Goal: Task Accomplishment & Management: Use online tool/utility

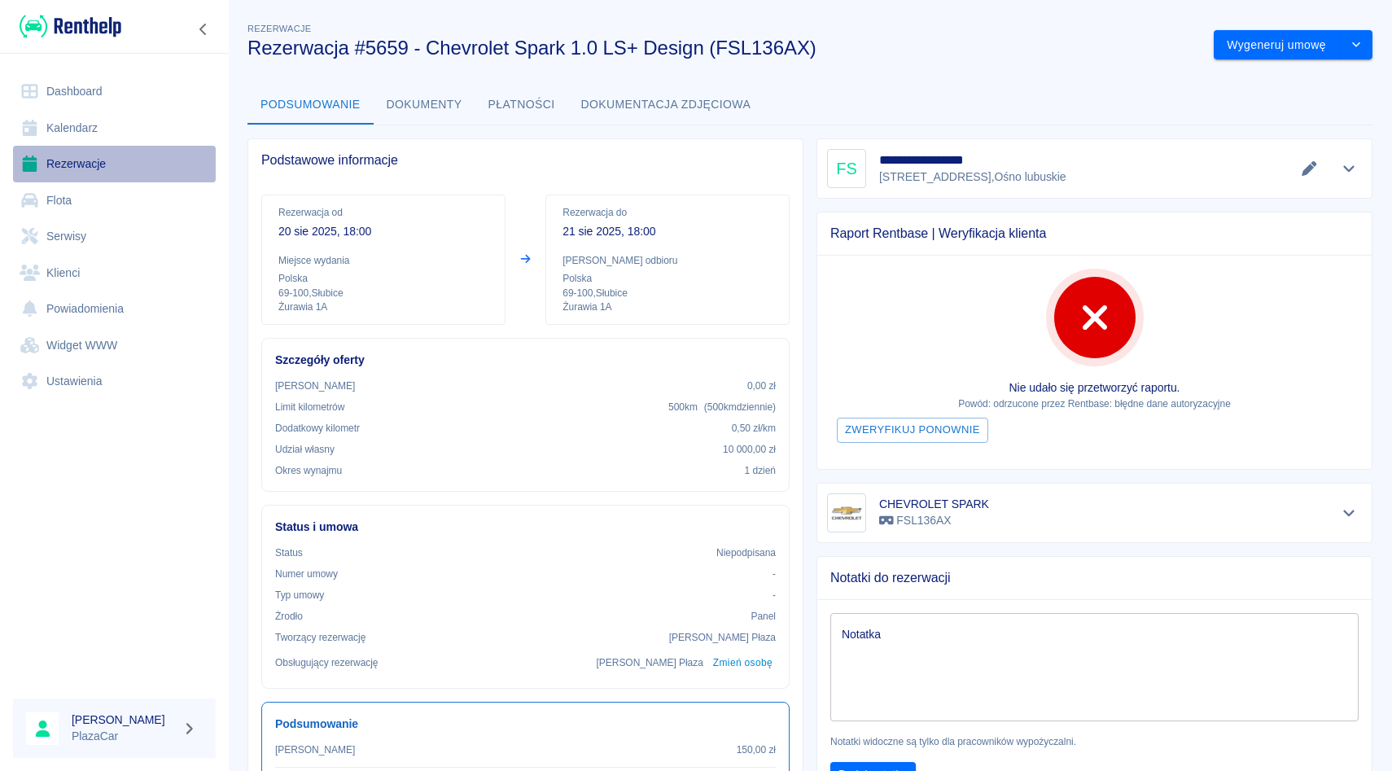
click at [66, 173] on link "Rezerwacje" at bounding box center [114, 164] width 203 height 37
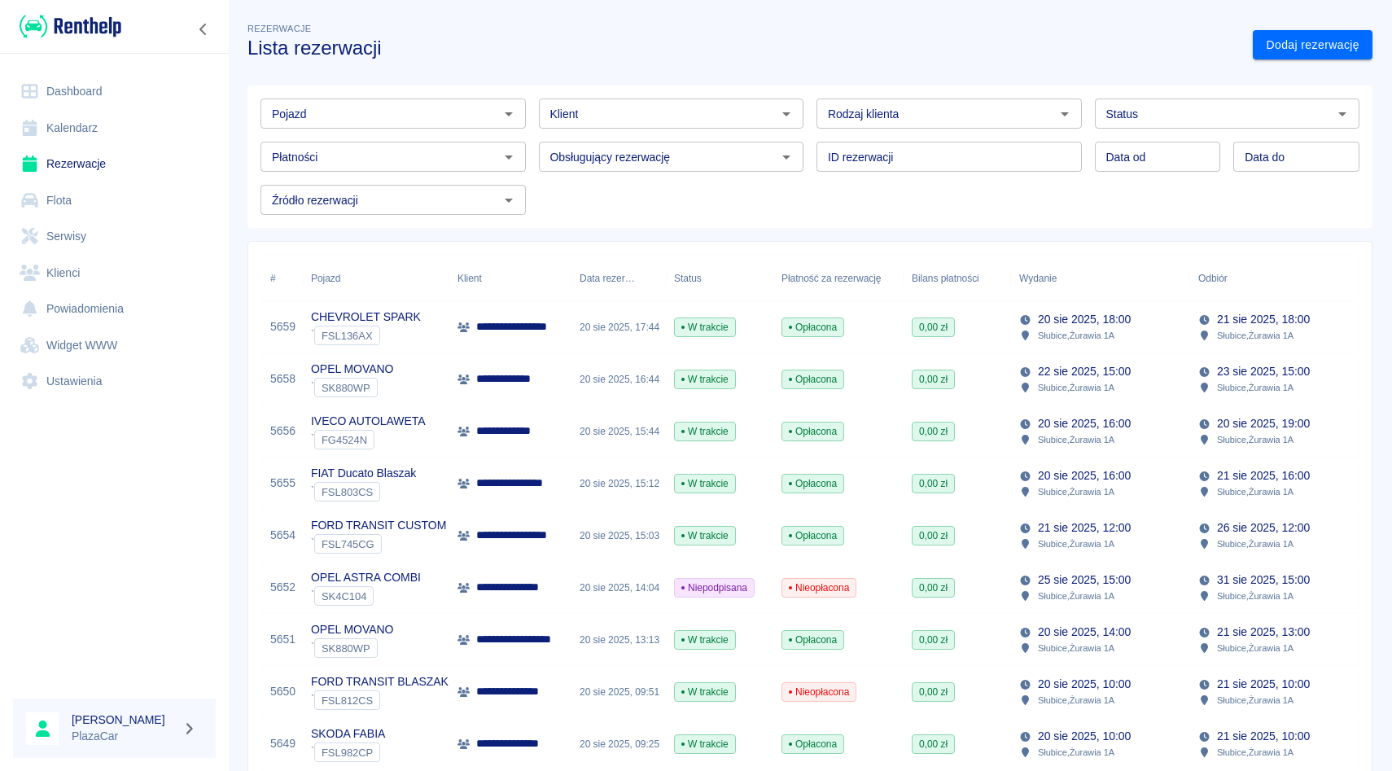
click at [523, 533] on p "**********" at bounding box center [523, 535] width 94 height 17
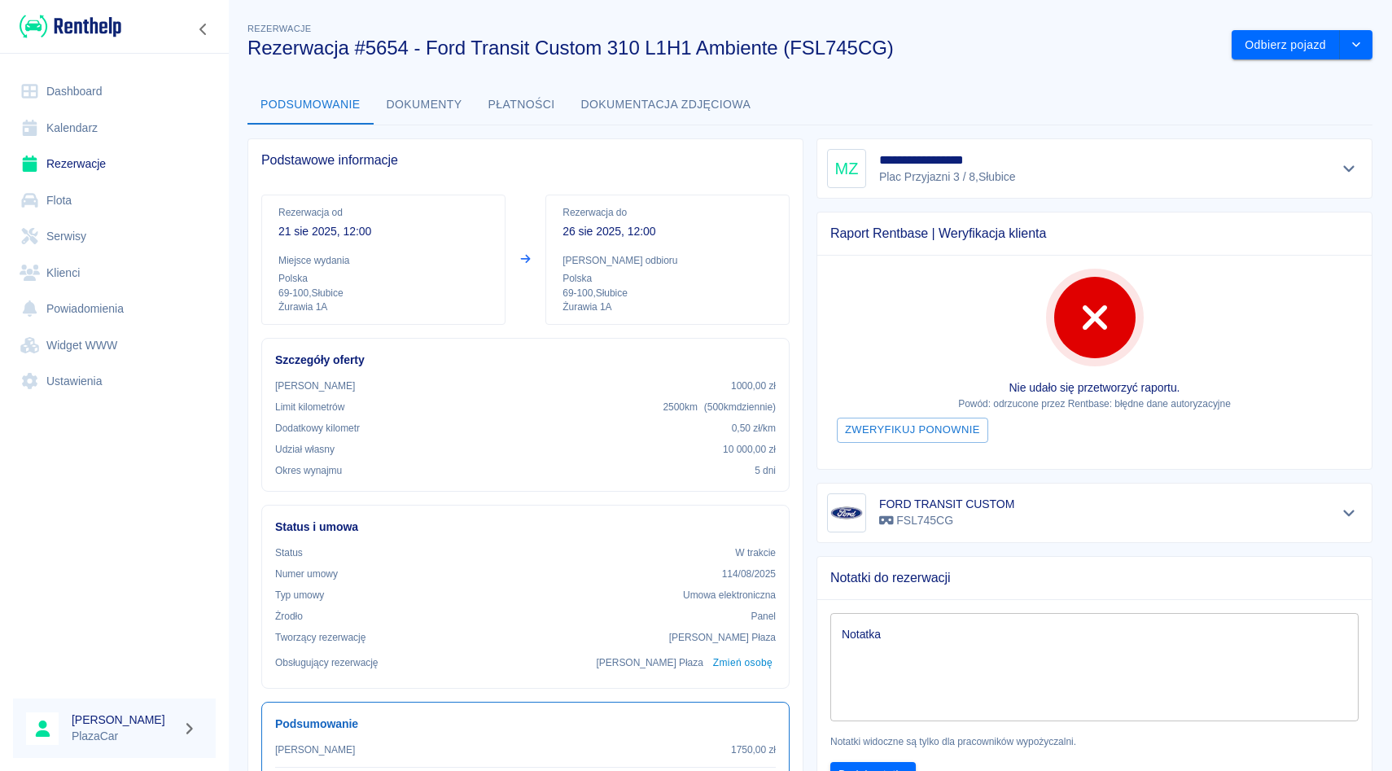
click at [454, 105] on button "Dokumenty" at bounding box center [425, 104] width 102 height 39
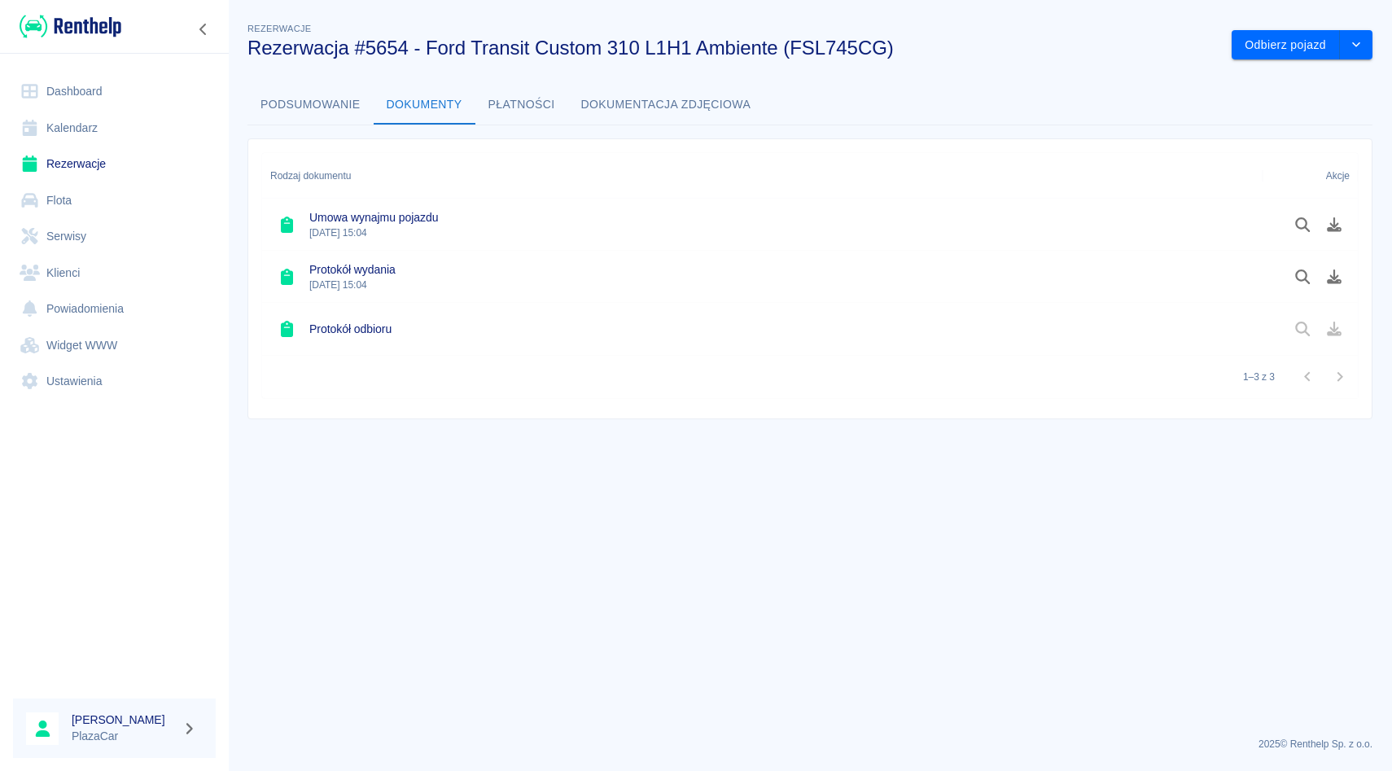
click at [1341, 239] on div at bounding box center [1310, 225] width 95 height 52
click at [1341, 230] on icon "Pobierz dokument" at bounding box center [1334, 224] width 15 height 15
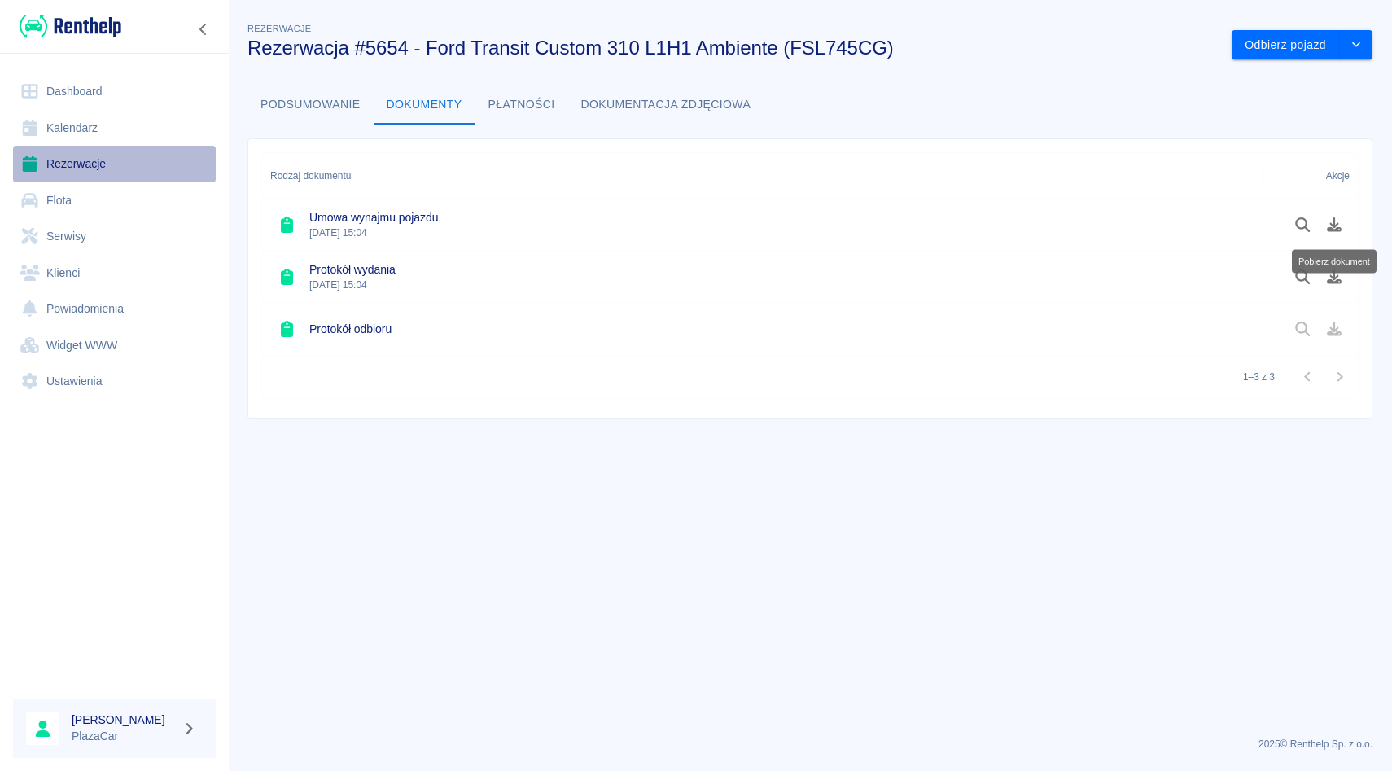
click at [90, 158] on link "Rezerwacje" at bounding box center [114, 164] width 203 height 37
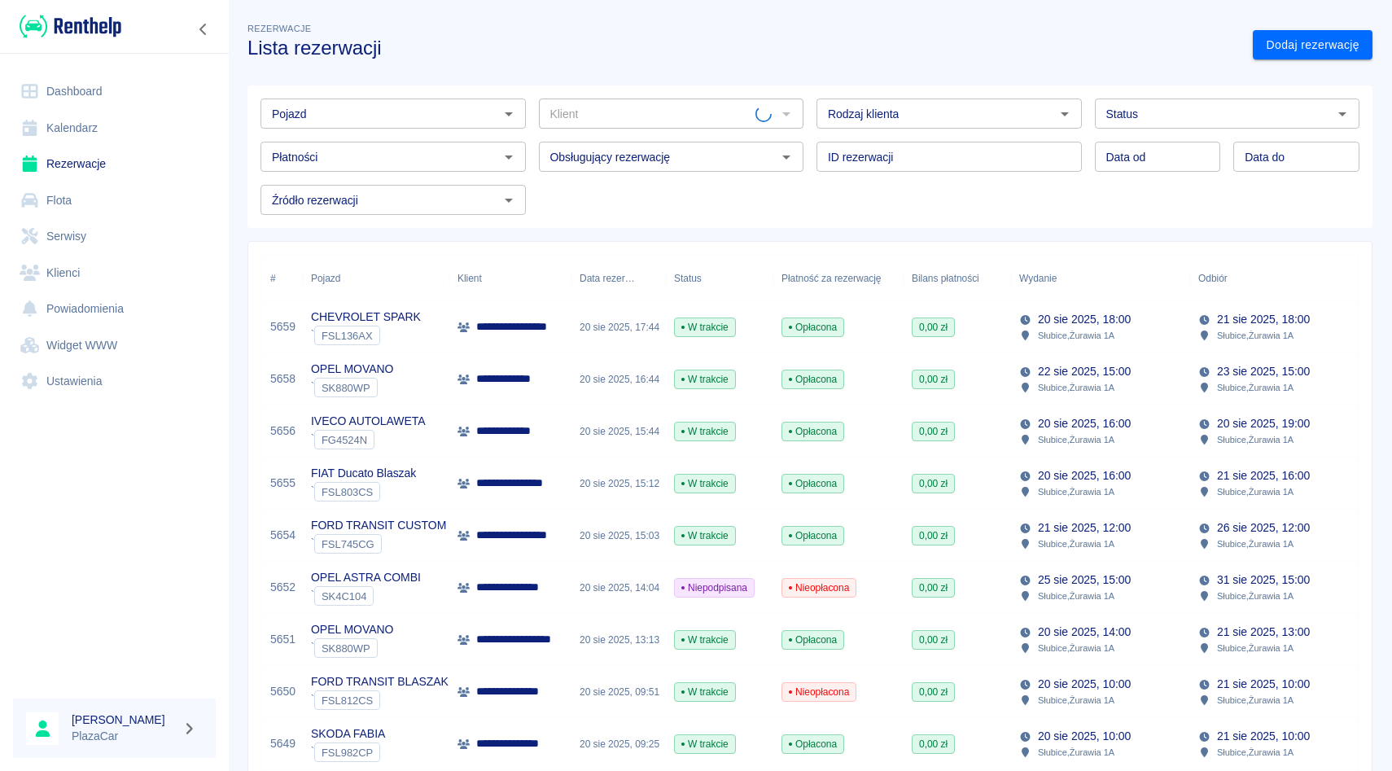
click at [408, 107] on input "Pojazd" at bounding box center [379, 113] width 229 height 20
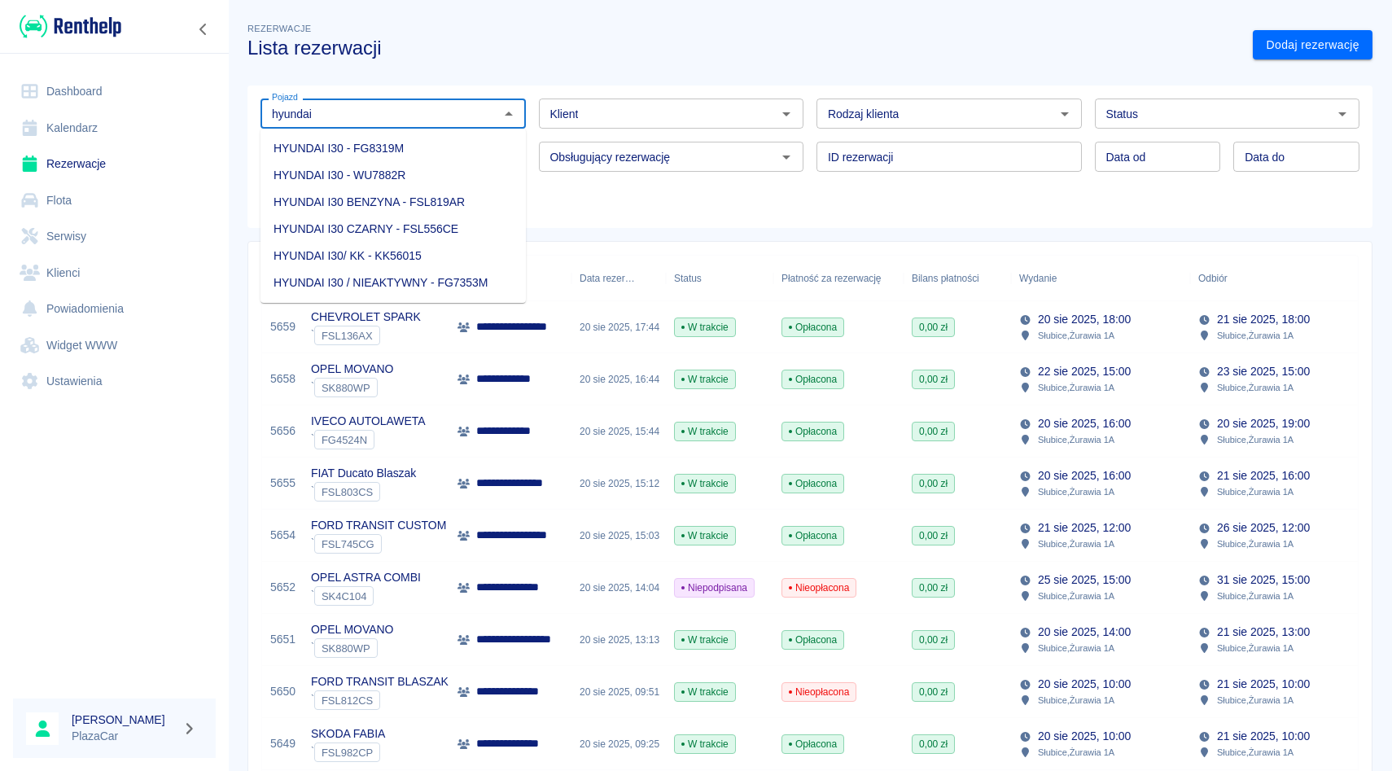
click at [407, 194] on li "HYUNDAI I30 BENZYNA - FSL819AR" at bounding box center [393, 202] width 265 height 27
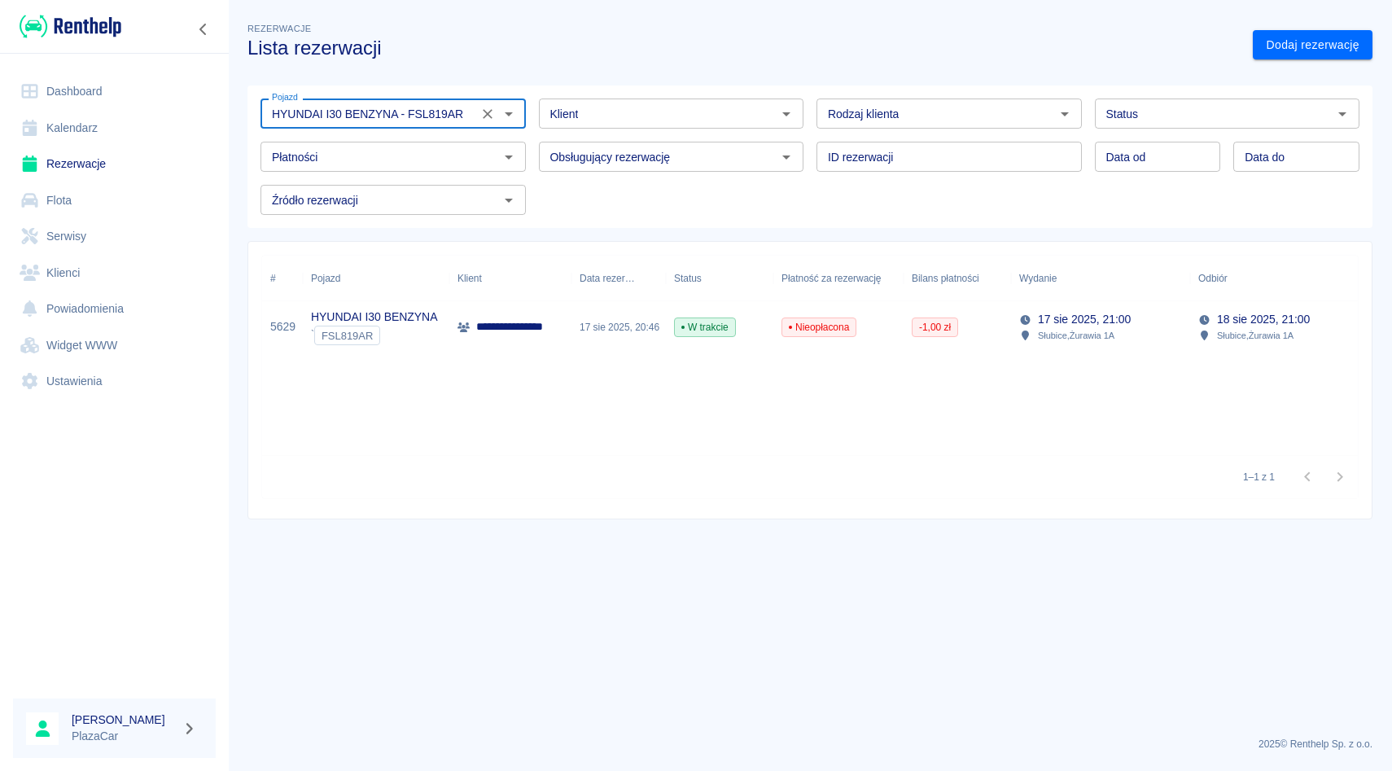
type input "HYUNDAI I30 BENZYNA - FSL819AR"
click at [664, 335] on div "17 sie 2025, 20:46" at bounding box center [619, 327] width 94 height 52
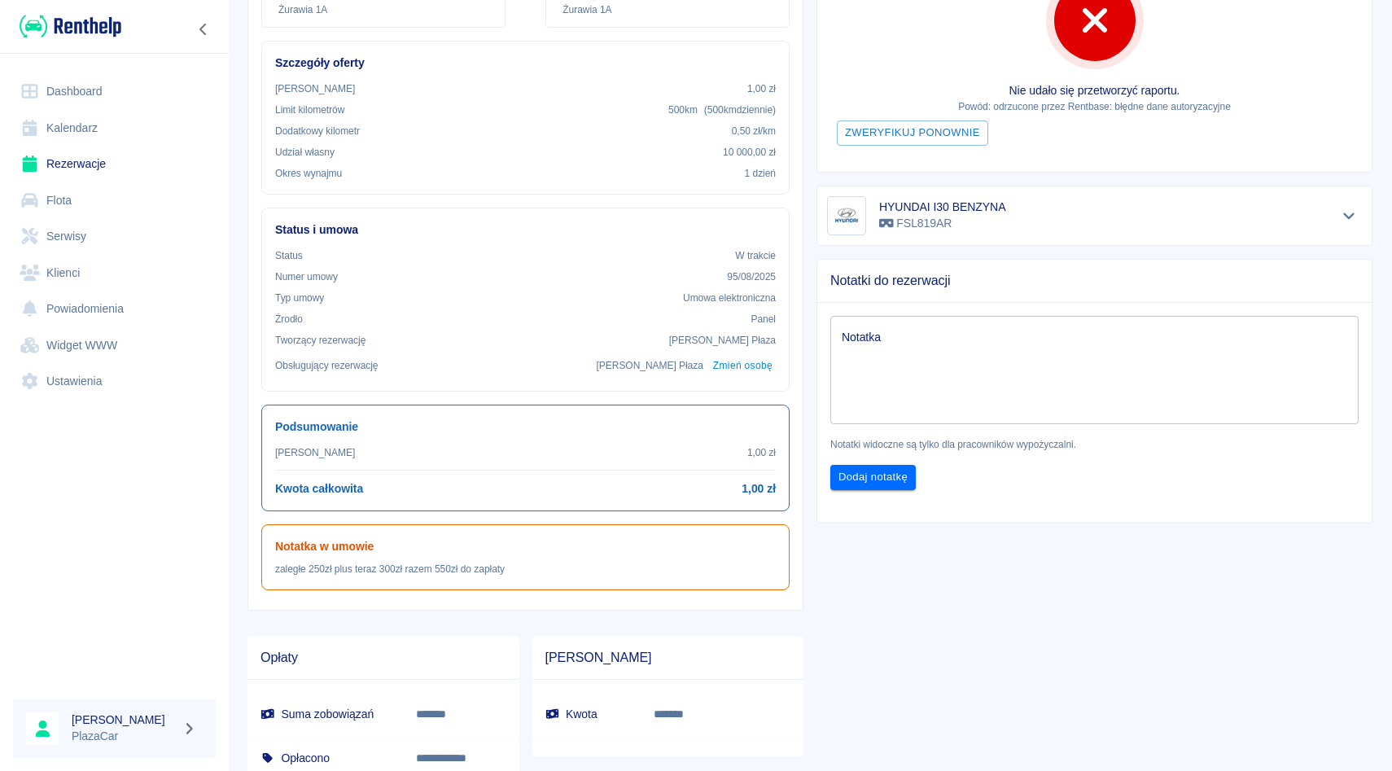
scroll to position [299, 0]
drag, startPoint x: 261, startPoint y: 566, endPoint x: 481, endPoint y: 580, distance: 220.3
click at [481, 580] on div "Notatka w umowie zaległe 250zł plus teraz 300zł razem 550zł do zapłaty" at bounding box center [525, 556] width 528 height 66
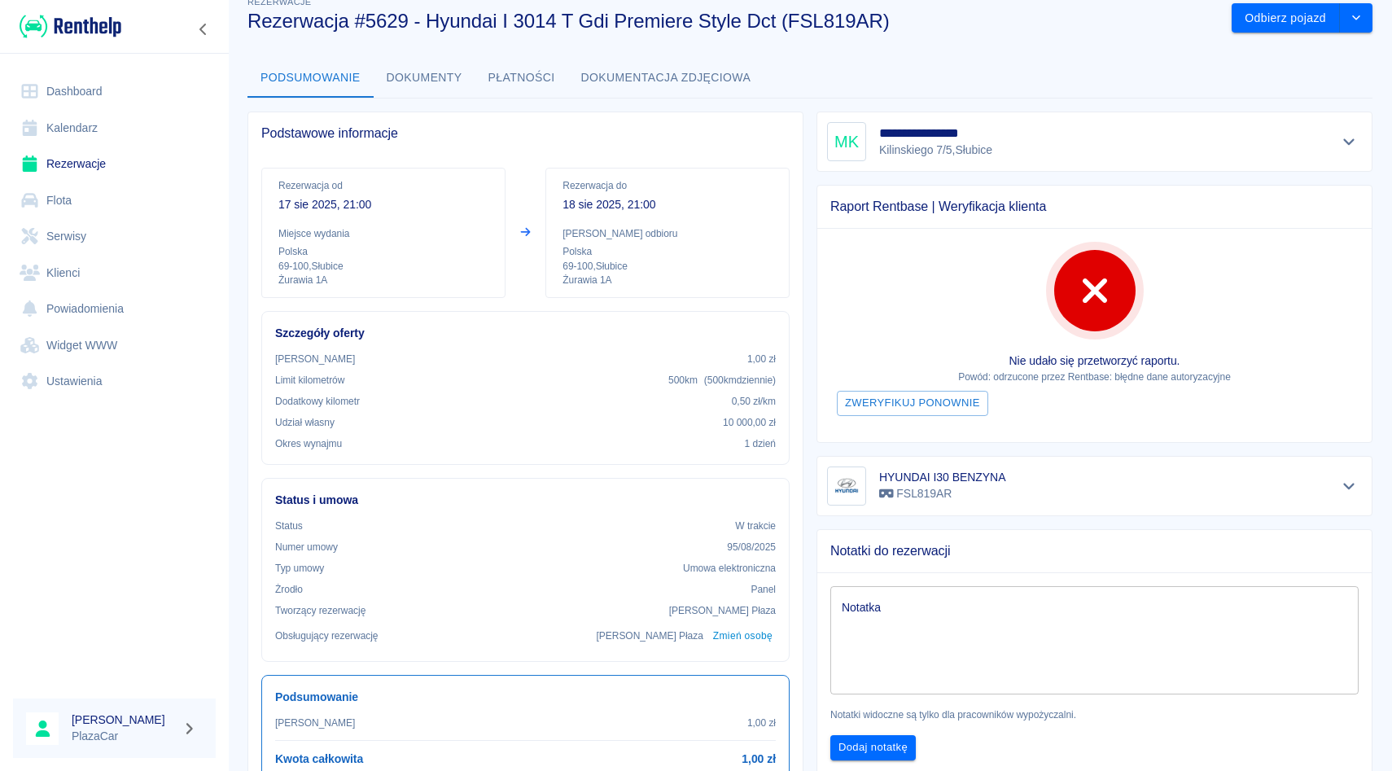
scroll to position [24, 0]
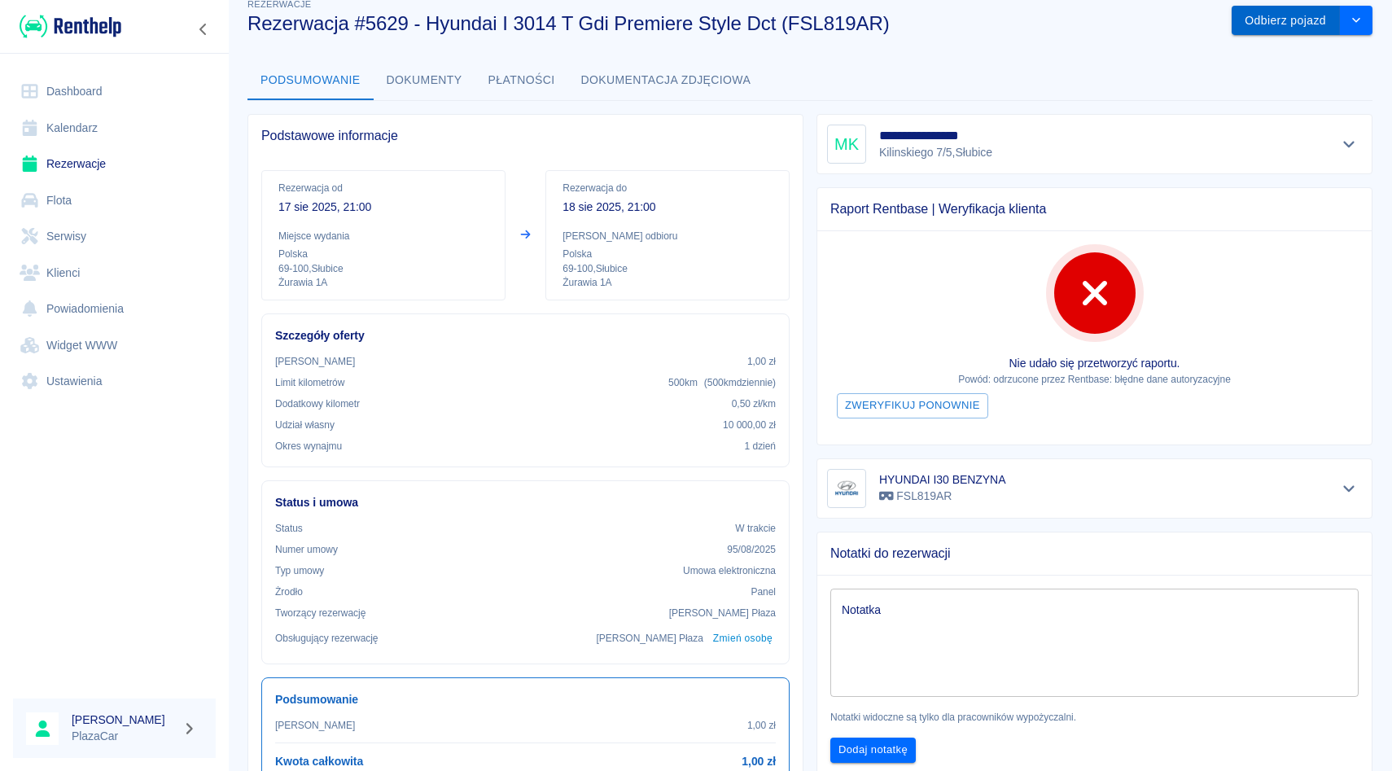
click at [1314, 22] on button "Odbierz pojazd" at bounding box center [1286, 21] width 108 height 30
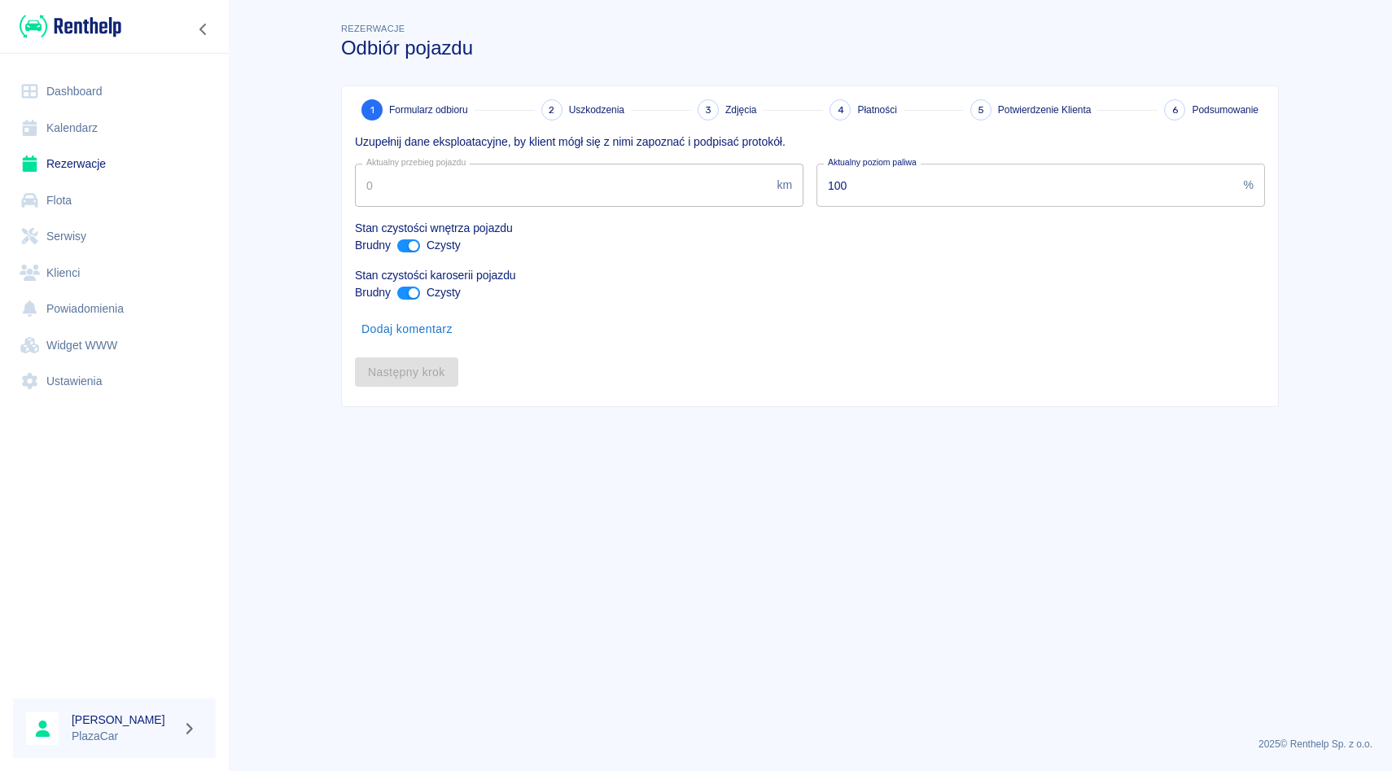
type input "374797"
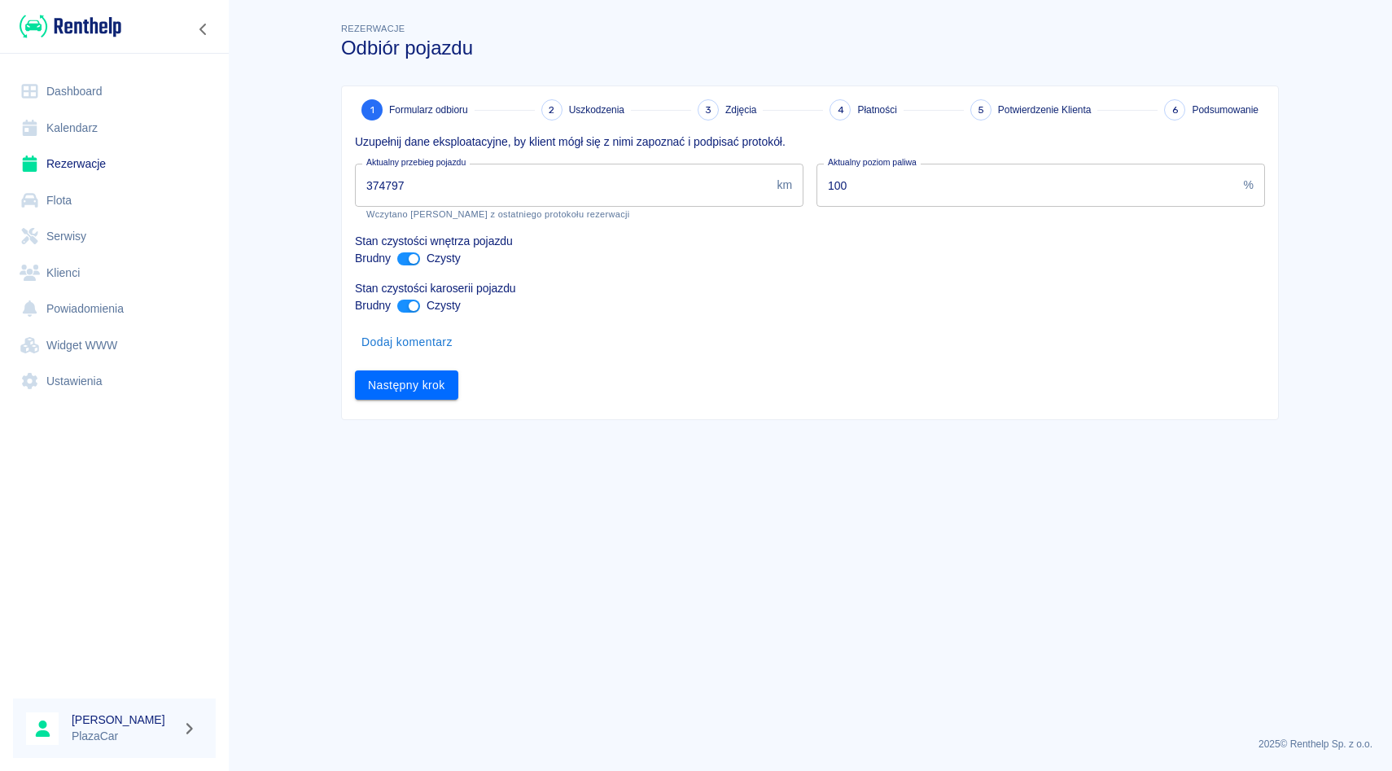
click at [133, 165] on link "Rezerwacje" at bounding box center [114, 164] width 203 height 37
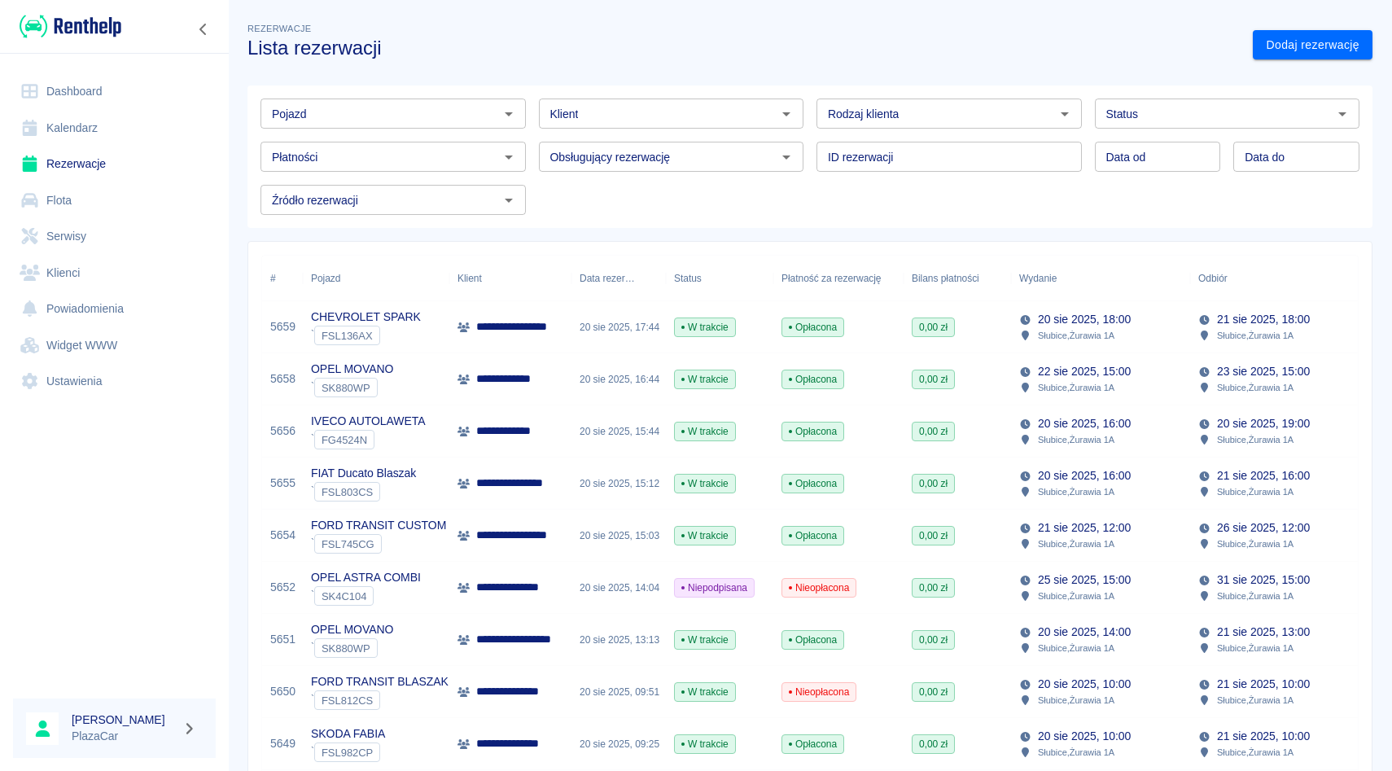
click at [454, 121] on input "Pojazd" at bounding box center [379, 113] width 229 height 20
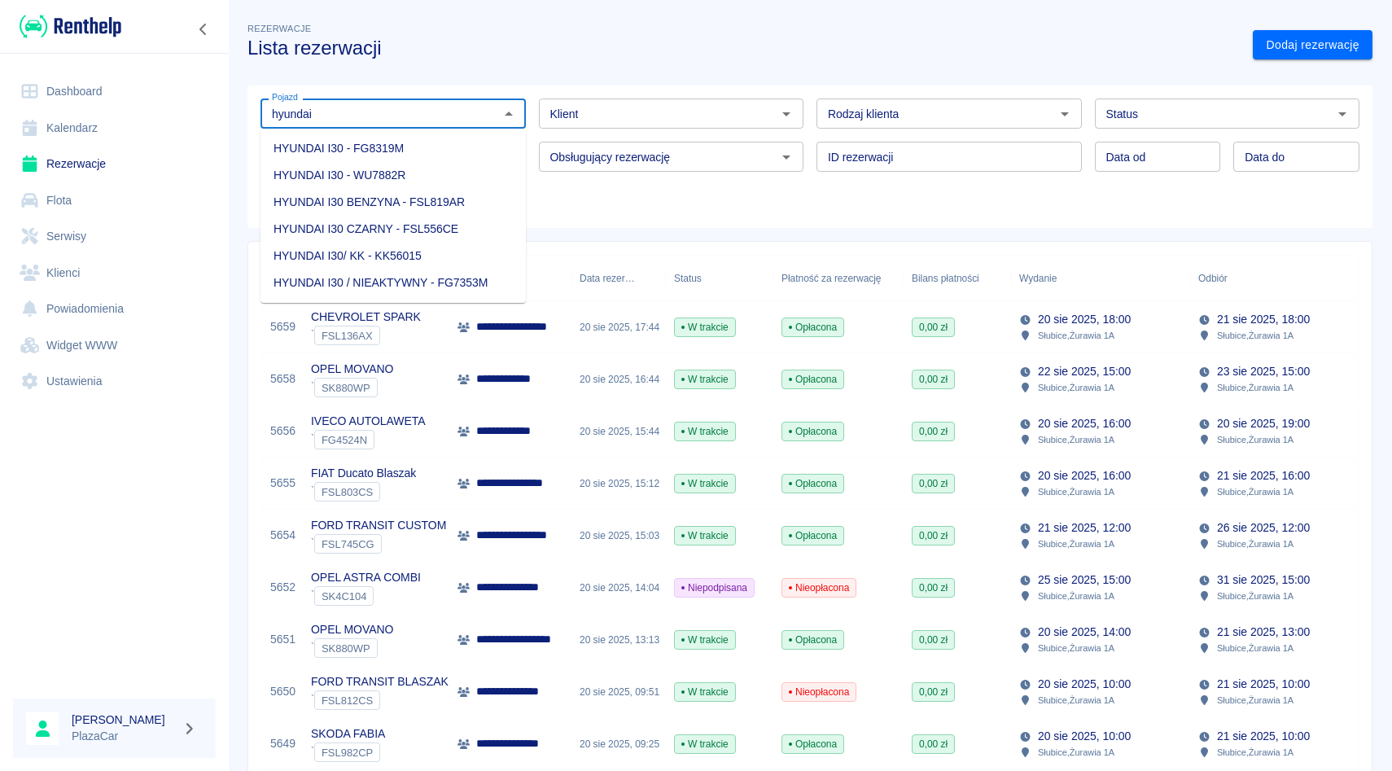
click at [415, 195] on li "HYUNDAI I30 BENZYNA - FSL819AR" at bounding box center [393, 202] width 265 height 27
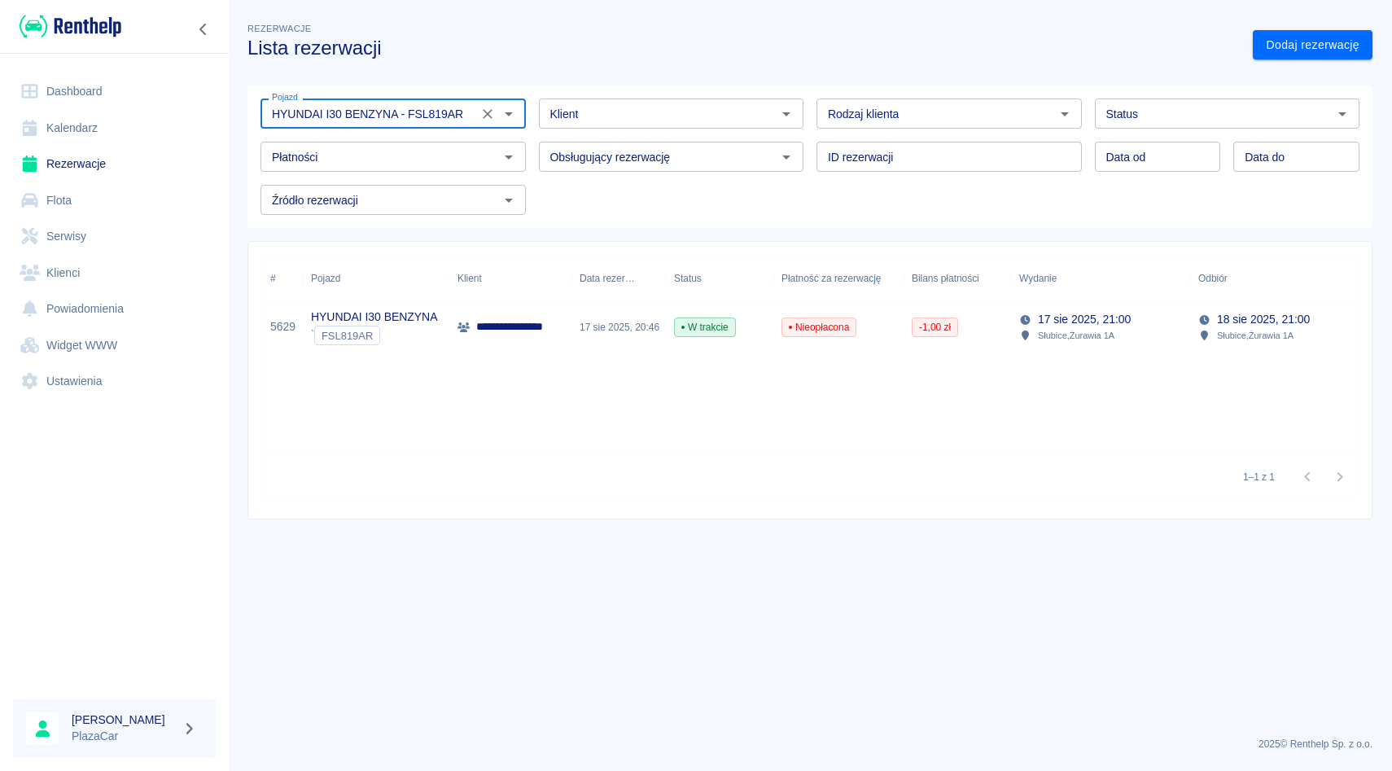
type input "HYUNDAI I30 BENZYNA - FSL819AR"
click at [626, 336] on div "17 sie 2025, 20:46" at bounding box center [619, 327] width 94 height 52
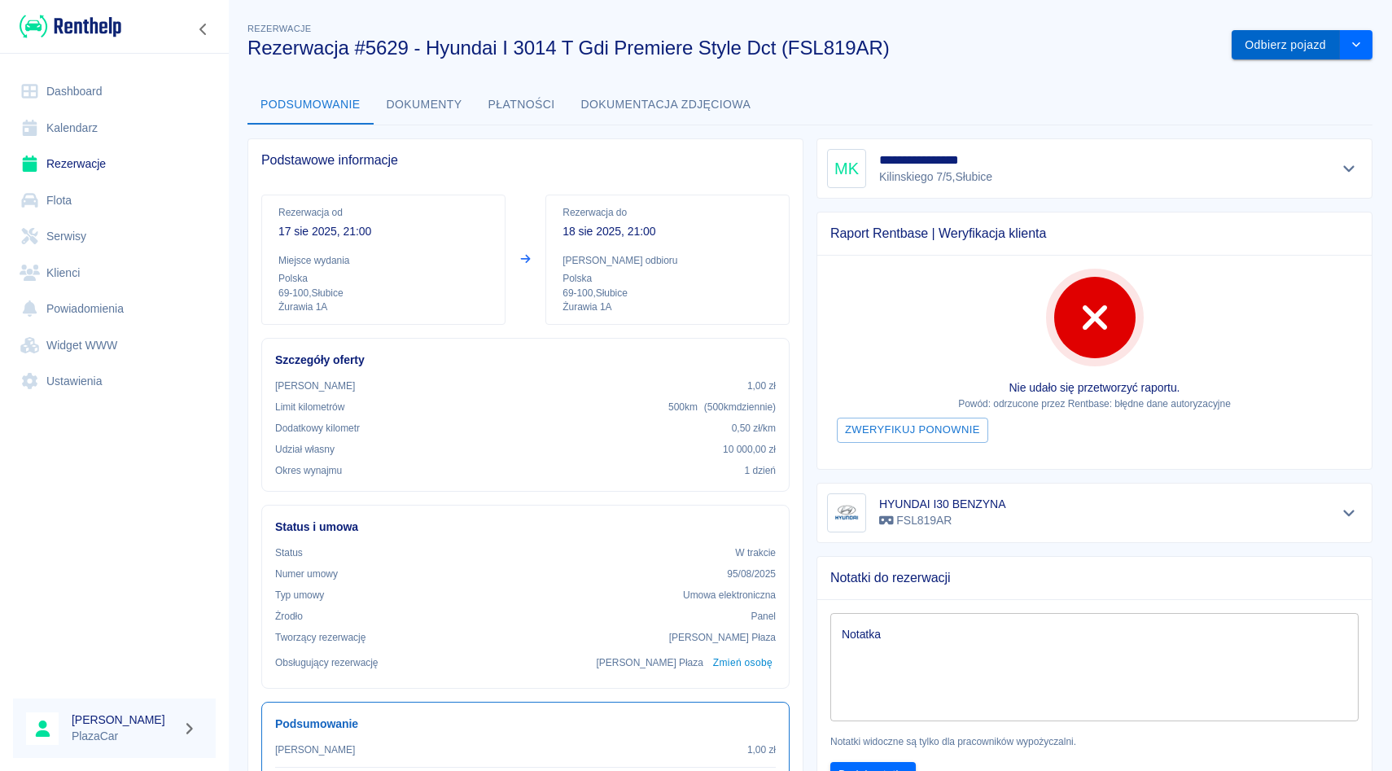
click at [1302, 42] on button "Odbierz pojazd" at bounding box center [1286, 45] width 108 height 30
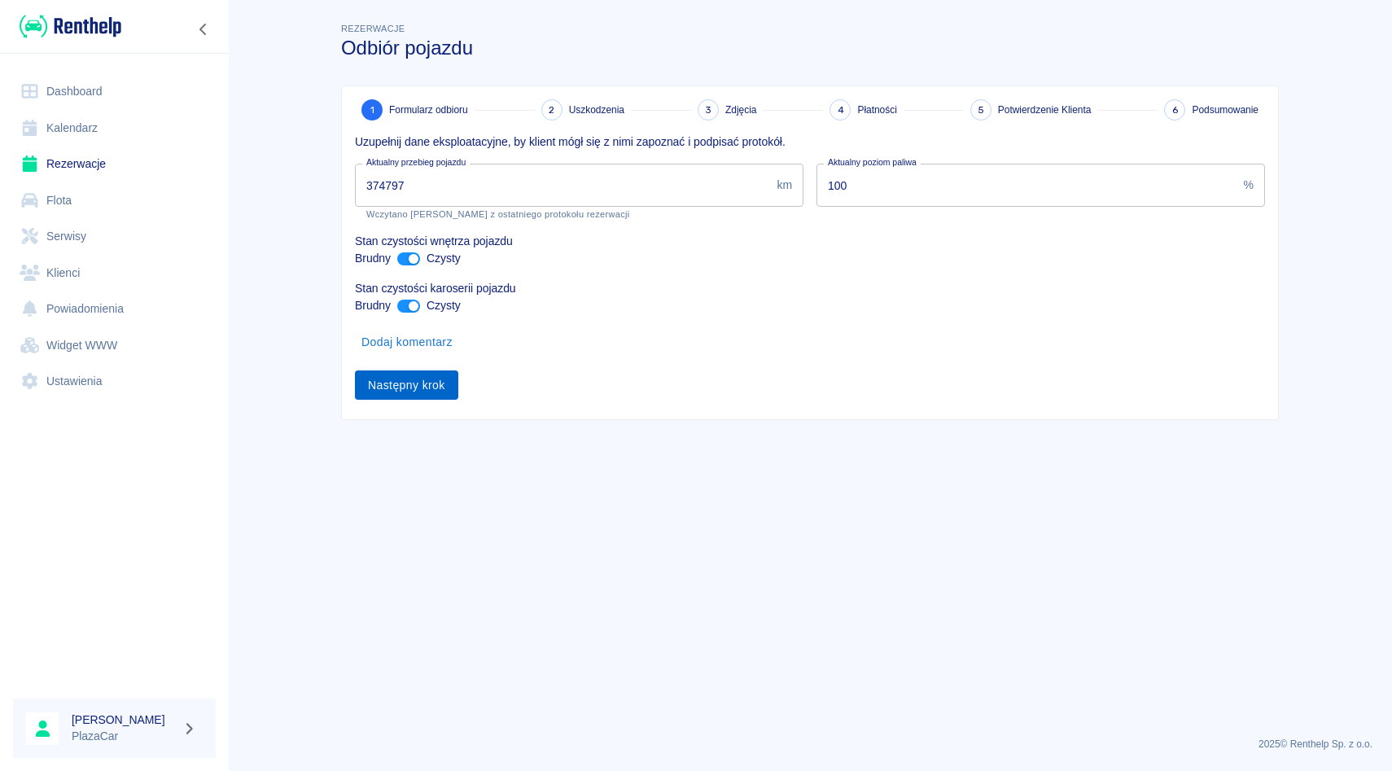
click at [408, 373] on button "Następny krok" at bounding box center [406, 385] width 103 height 30
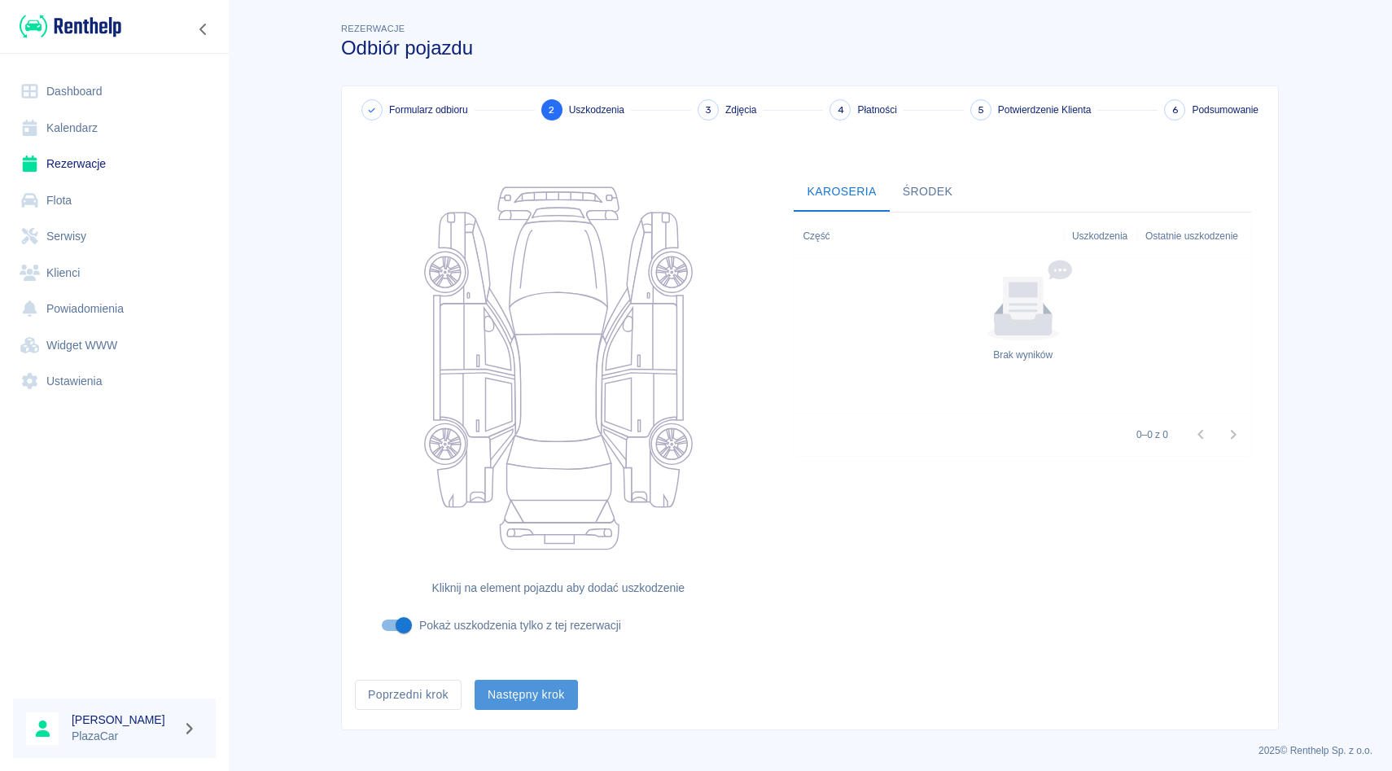
click at [551, 688] on button "Następny krok" at bounding box center [526, 695] width 103 height 30
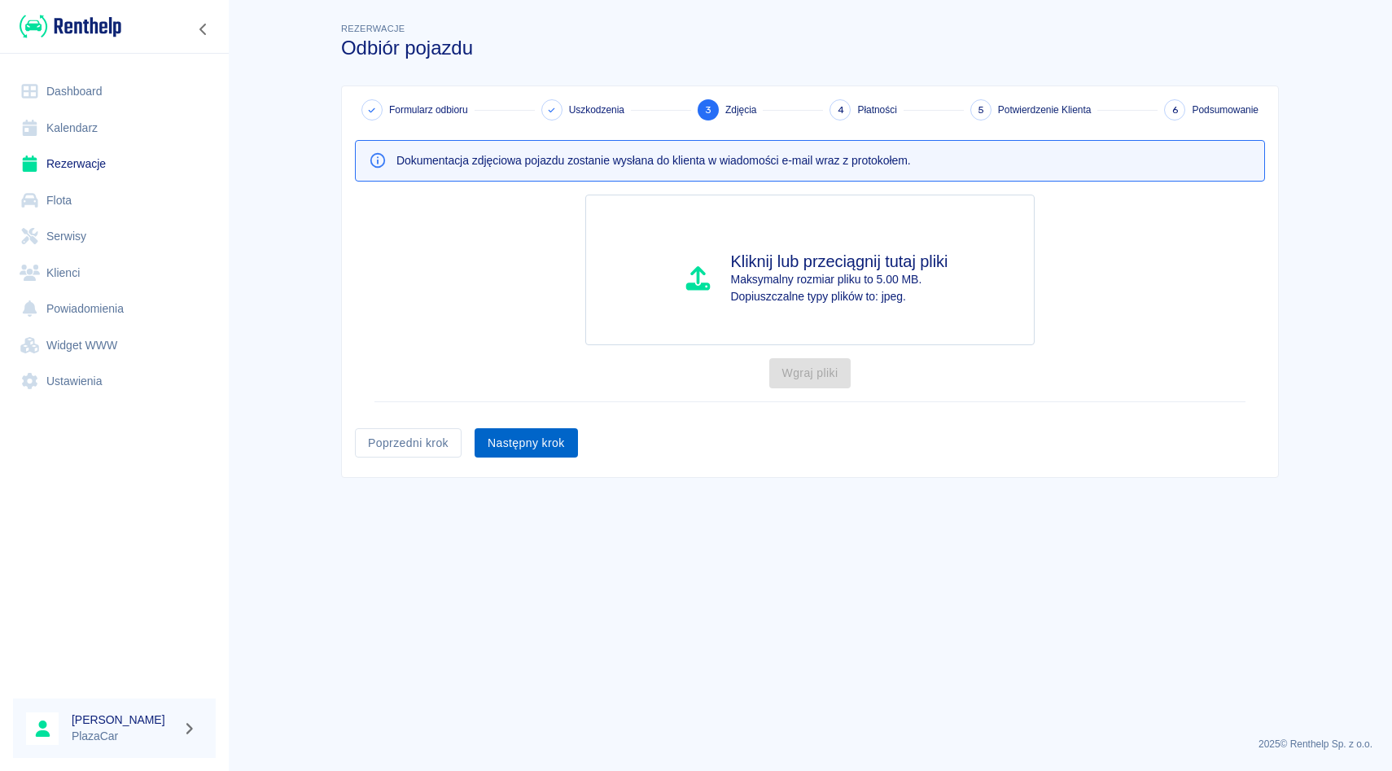
click at [520, 441] on button "Następny krok" at bounding box center [526, 443] width 103 height 30
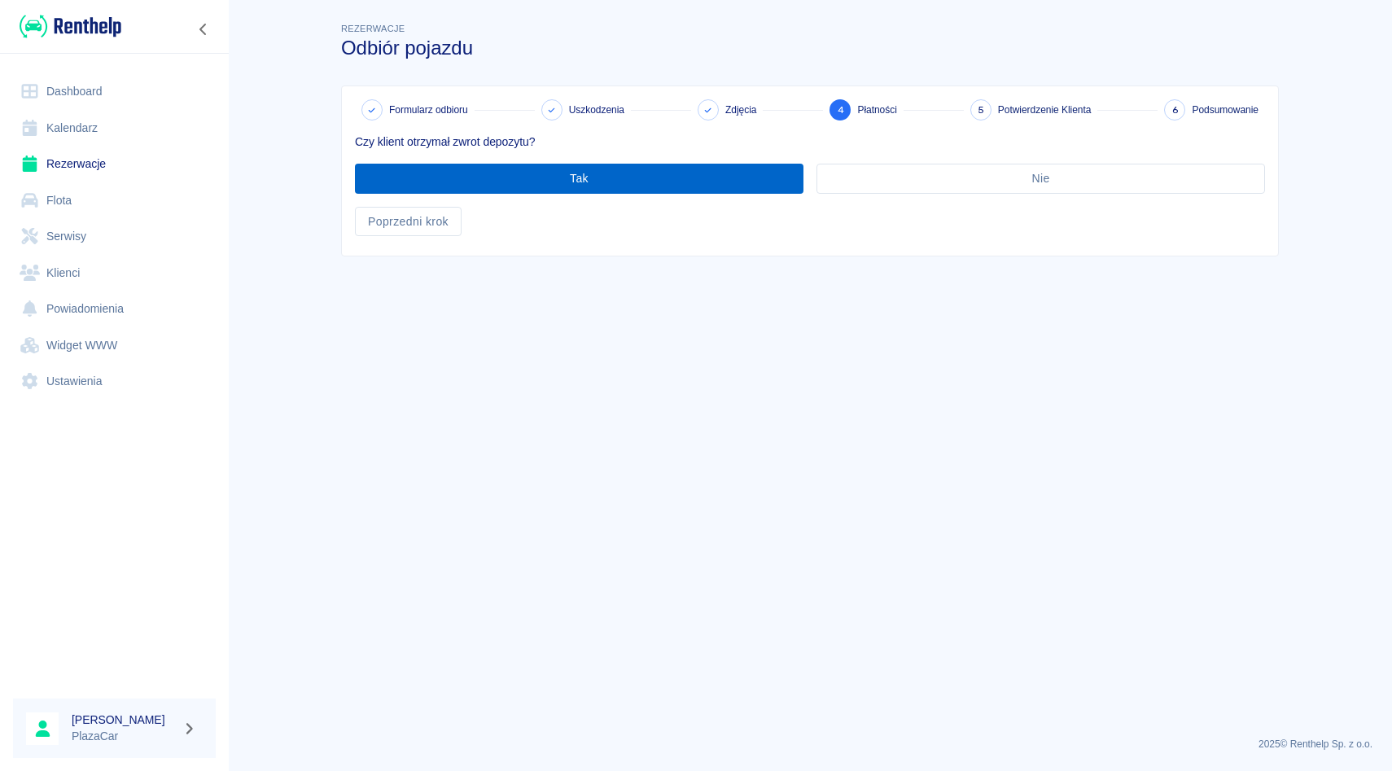
click at [563, 174] on button "Tak" at bounding box center [579, 179] width 449 height 30
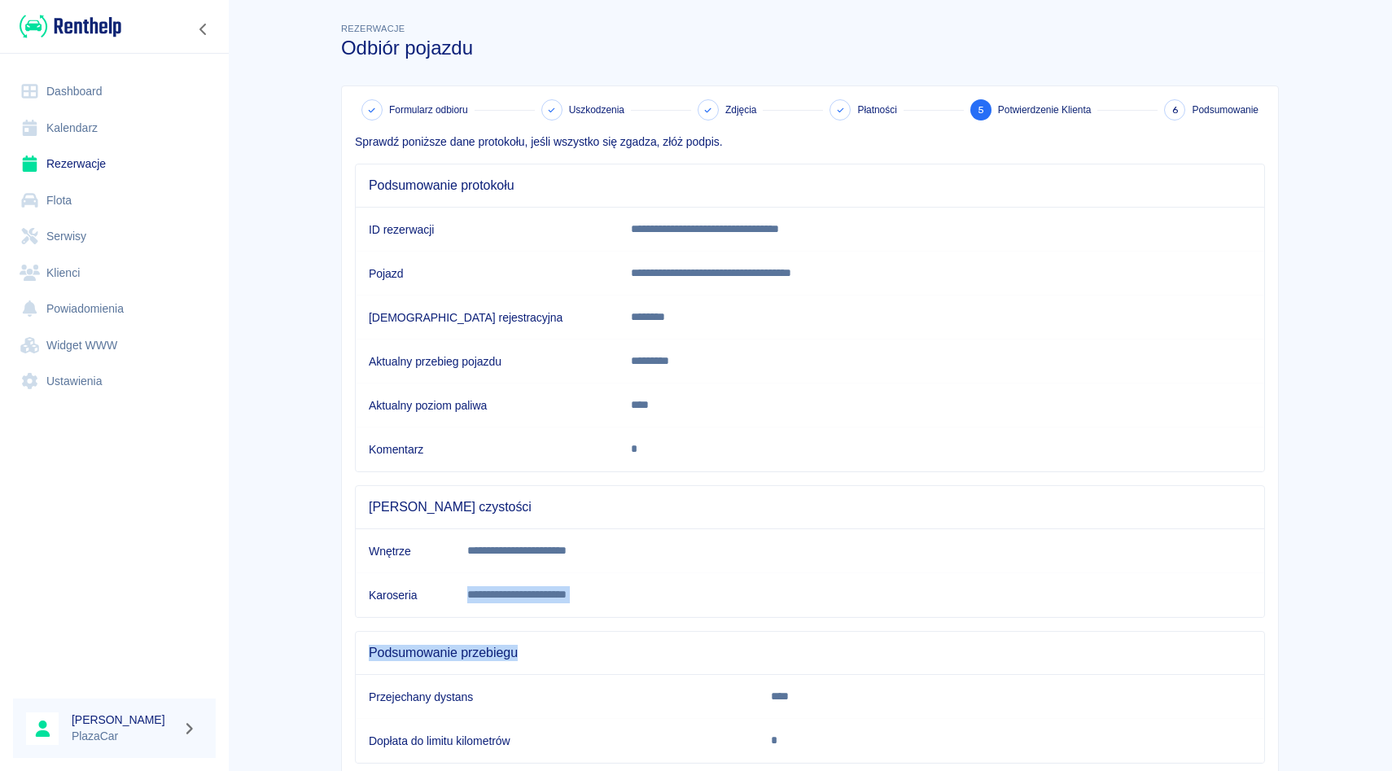
drag, startPoint x: 546, startPoint y: 647, endPoint x: 546, endPoint y: 507, distance: 139.2
click at [546, 507] on div "**********" at bounding box center [803, 464] width 923 height 686
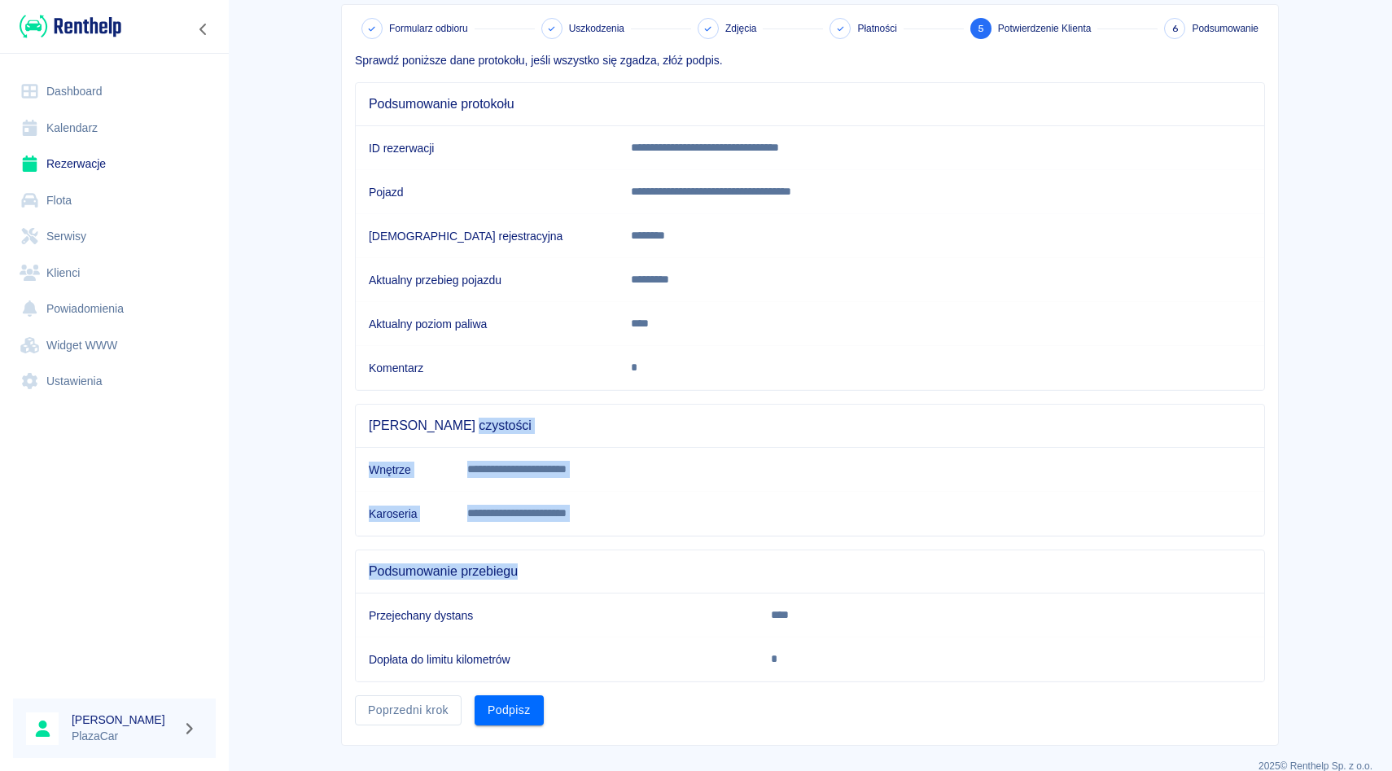
scroll to position [103, 0]
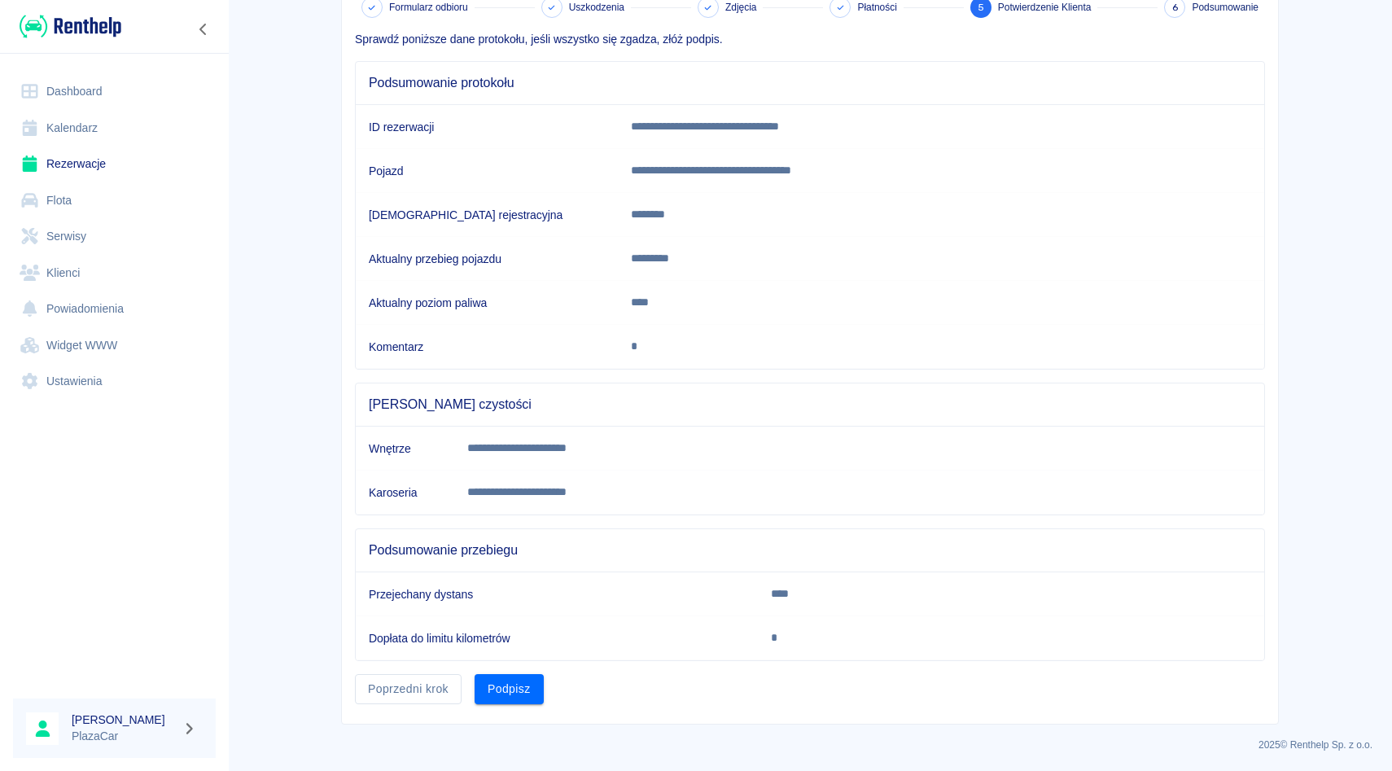
click at [623, 603] on td "Przejechany dystans" at bounding box center [557, 594] width 402 height 44
click at [521, 675] on button "Podpisz" at bounding box center [509, 689] width 69 height 30
